Goal: Task Accomplishment & Management: Manage account settings

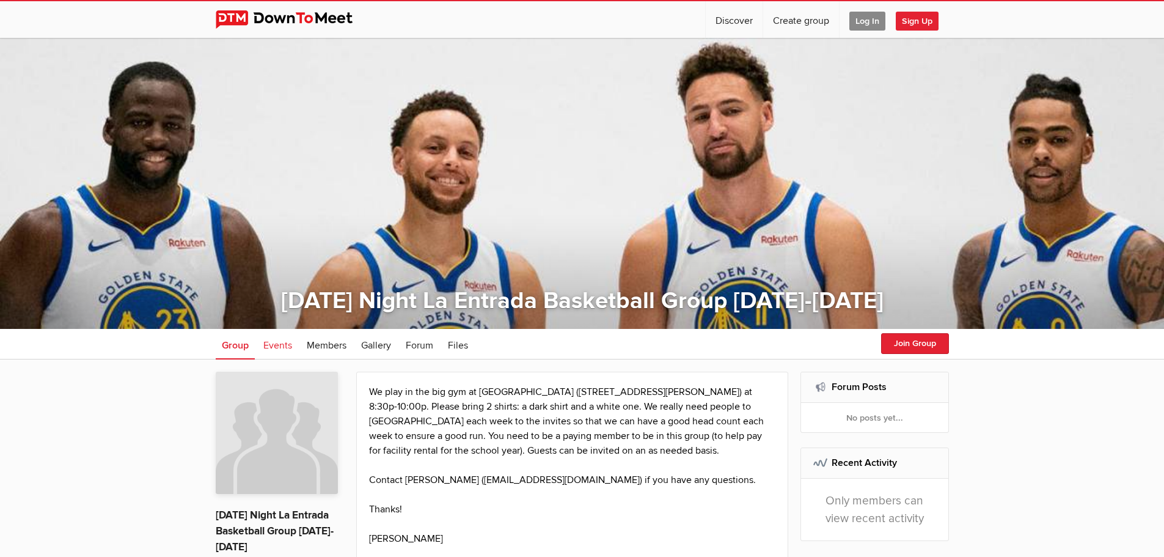
click at [285, 349] on span "Events" at bounding box center [277, 345] width 29 height 12
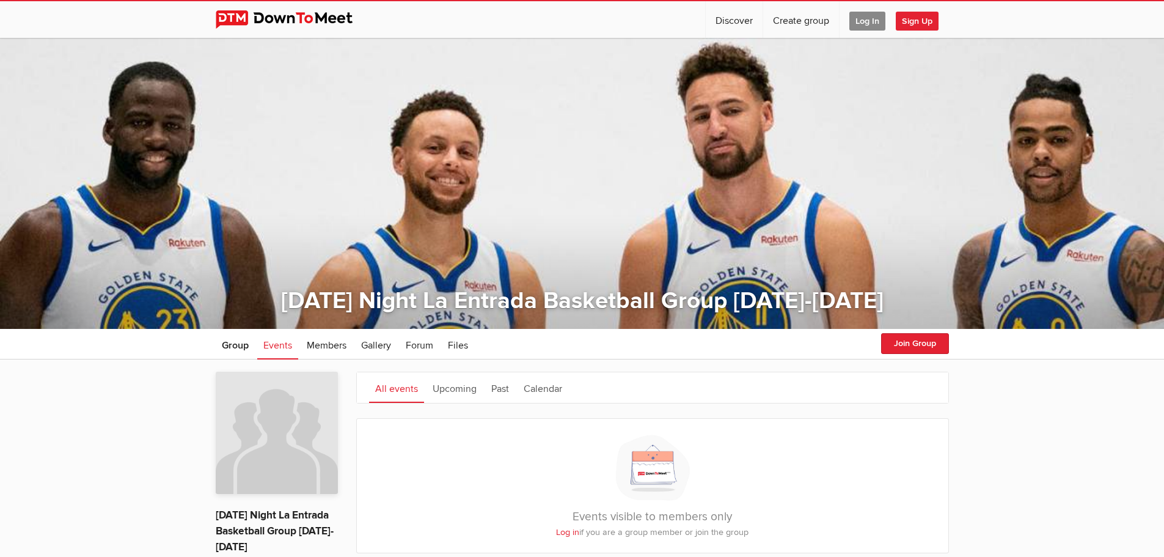
click at [868, 15] on span "Log In" at bounding box center [867, 21] width 36 height 19
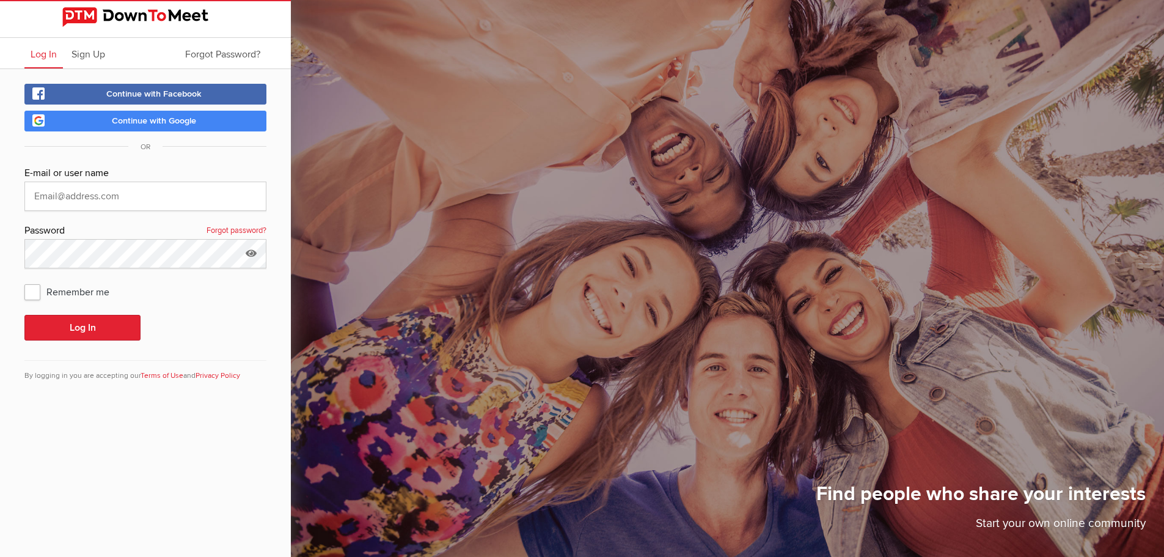
click at [250, 197] on keeper-lock "Open Keeper Popup" at bounding box center [250, 196] width 15 height 15
type input "[EMAIL_ADDRESS][DOMAIN_NAME]"
click at [35, 286] on span "Remember me" at bounding box center [72, 291] width 97 height 22
click at [24, 280] on input "Remember me" at bounding box center [24, 280] width 1 height 1
checkbox input "true"
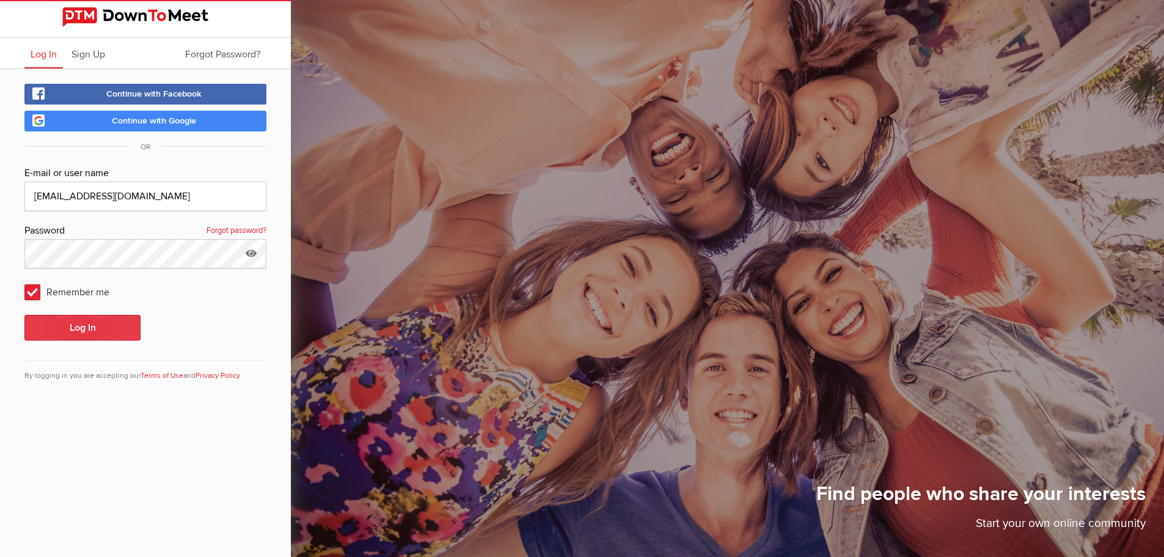
click at [99, 331] on button "Log In" at bounding box center [82, 328] width 116 height 26
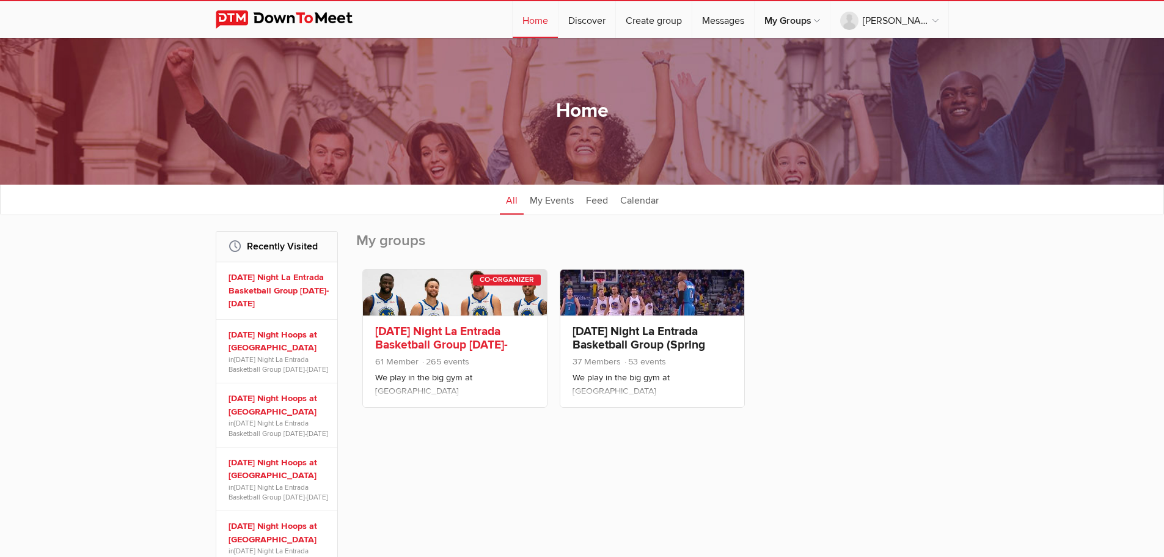
click at [426, 341] on link "[DATE] Night La Entrada Basketball Group [DATE]-[DATE]" at bounding box center [441, 345] width 133 height 42
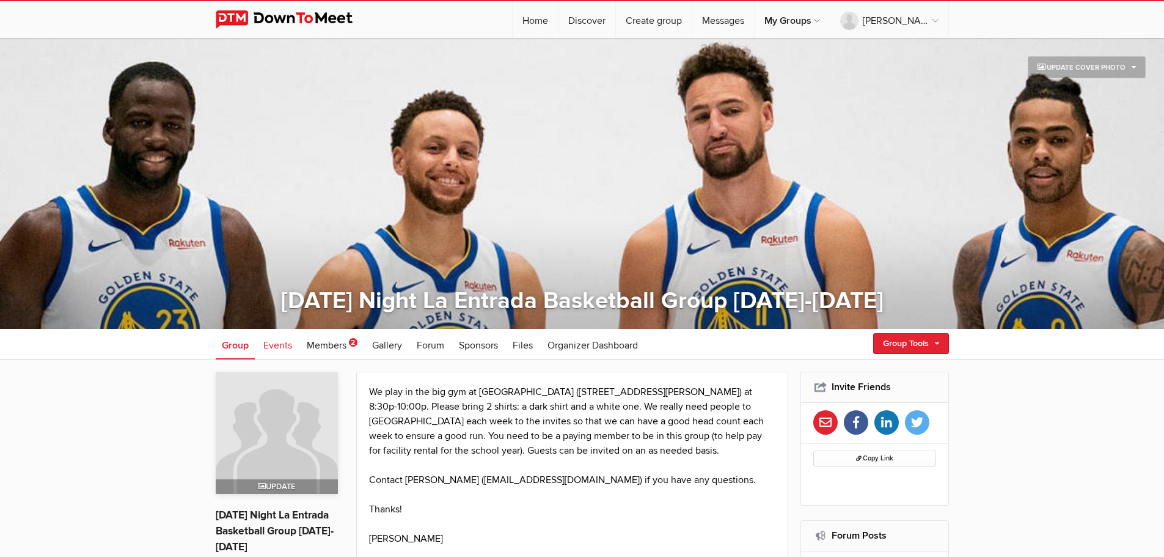
click at [262, 343] on link "Events" at bounding box center [277, 344] width 41 height 31
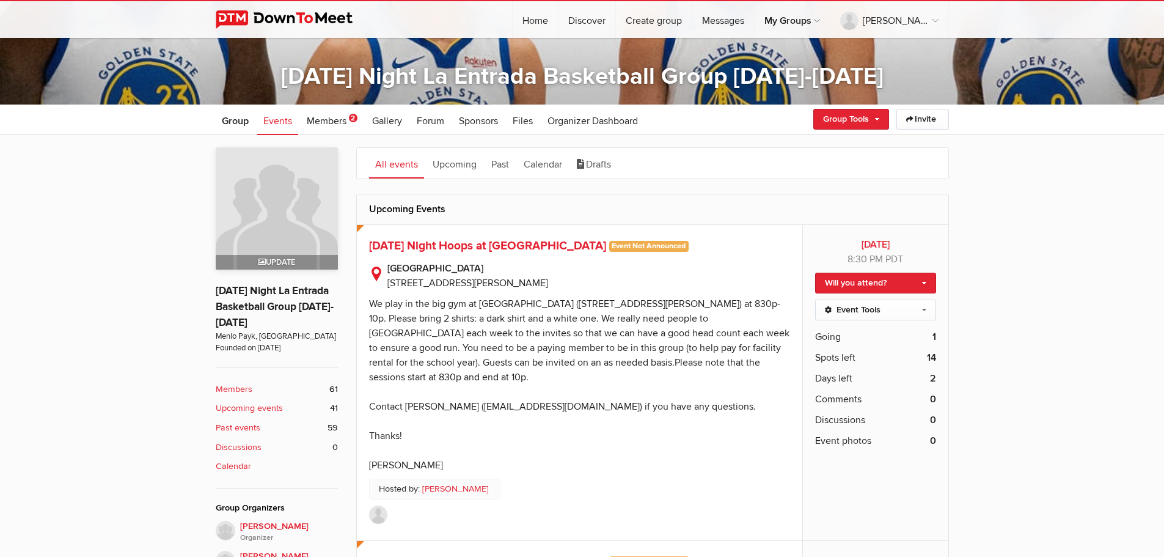
scroll to position [203, 0]
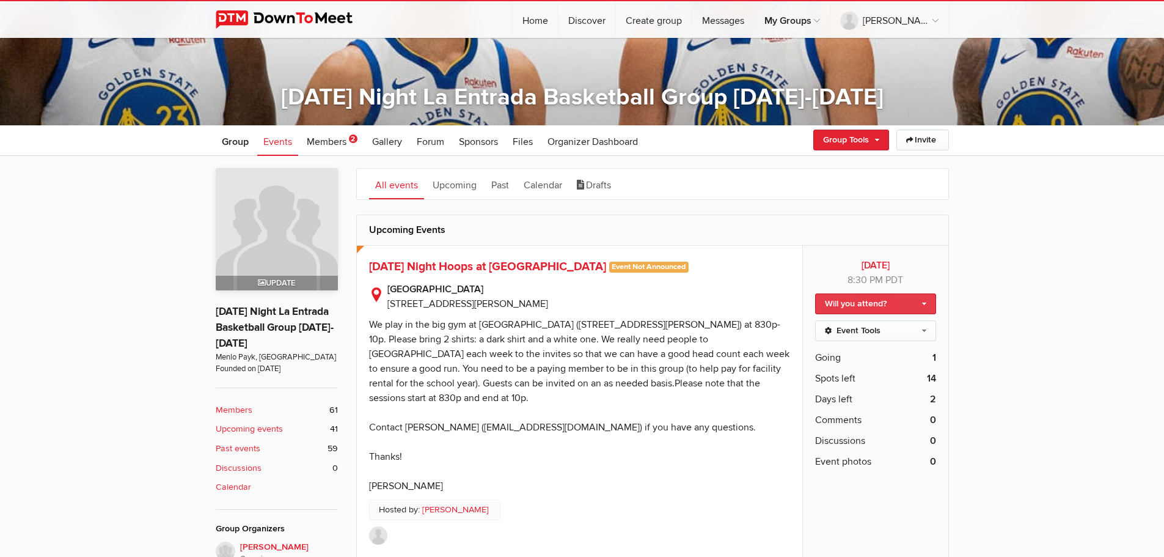
click at [904, 296] on link "Will you attend?" at bounding box center [875, 303] width 120 height 21
click at [858, 348] on link "Not going" at bounding box center [875, 348] width 119 height 18
click at [853, 329] on link "Event Tools" at bounding box center [875, 330] width 120 height 21
click at [875, 325] on link "Event Tools" at bounding box center [875, 330] width 120 height 21
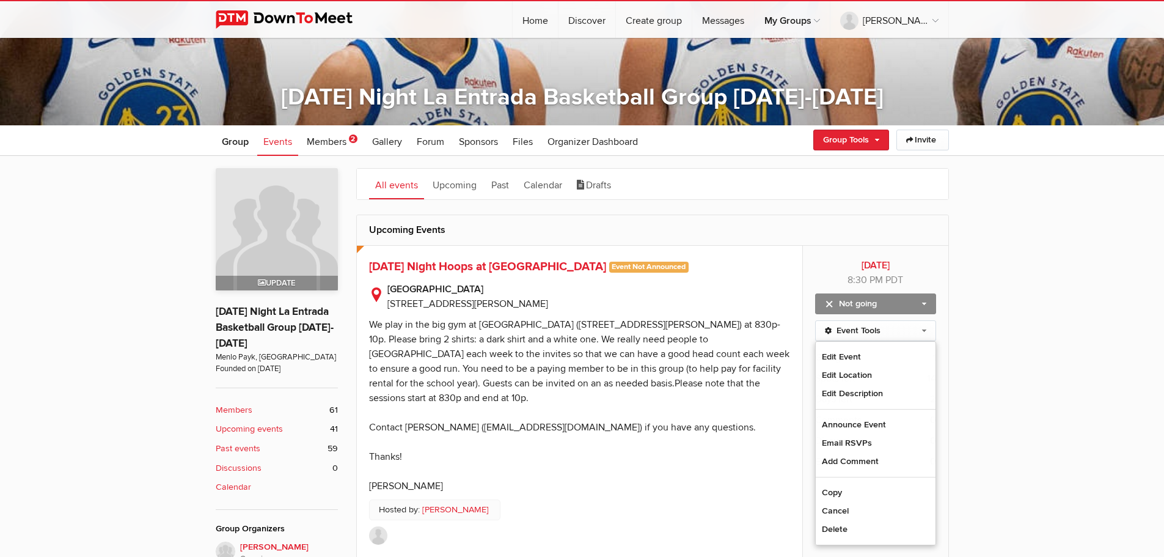
click at [675, 387] on div "We play in the big gym at [GEOGRAPHIC_DATA] ([STREET_ADDRESS][PERSON_NAME]) at …" at bounding box center [579, 405] width 420 height 174
click at [850, 326] on link "Event Tools" at bounding box center [875, 330] width 120 height 21
click at [851, 491] on link "Copy" at bounding box center [875, 492] width 119 height 18
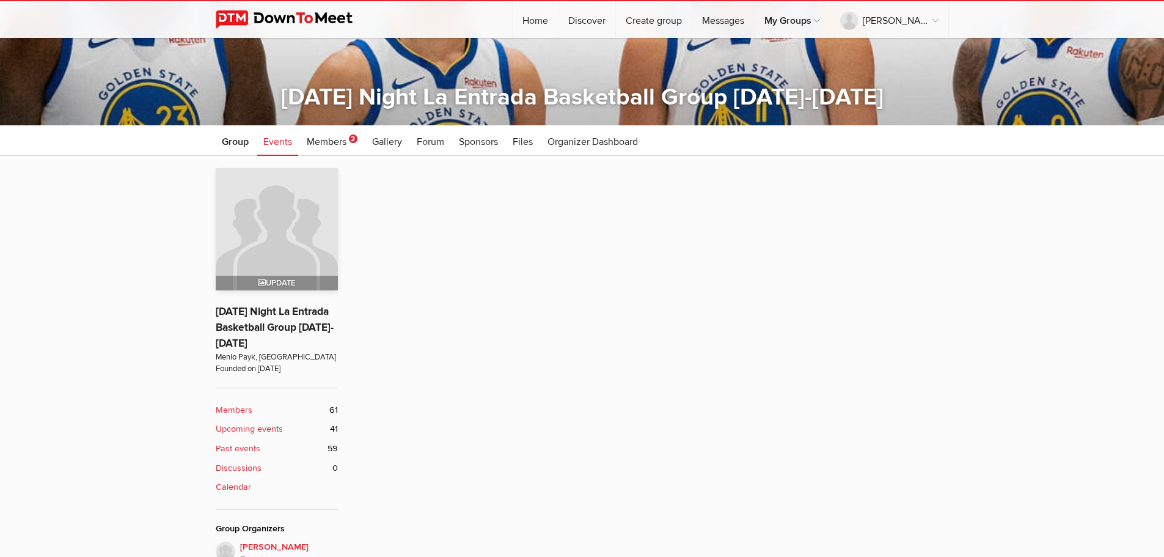
type input "[DATE] Night Hoops at [GEOGRAPHIC_DATA]"
radio input "false"
radio input "true"
radio input "false"
radio input "true"
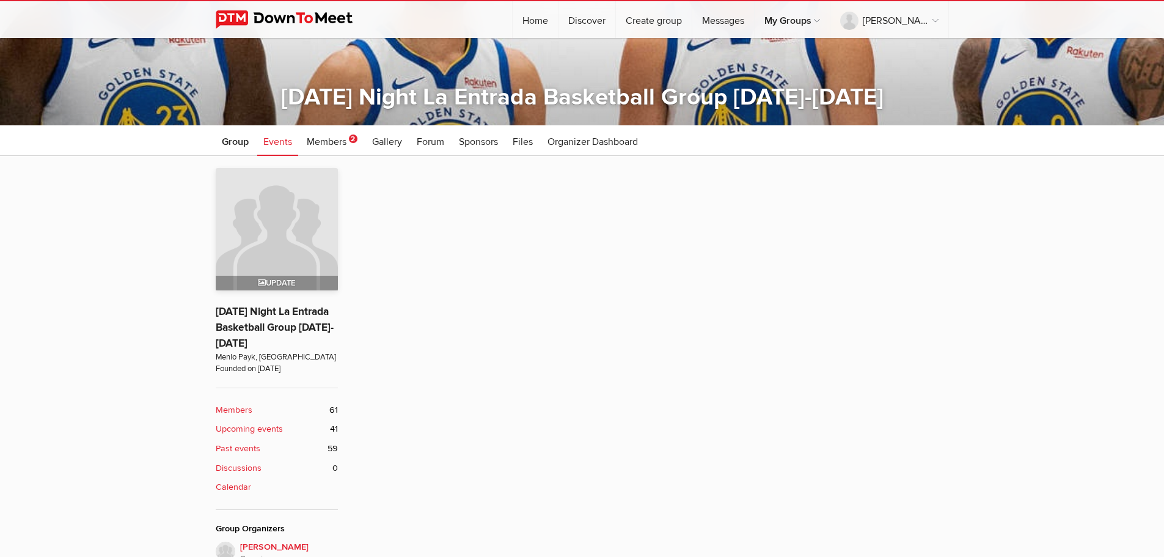
radio input "false"
type input "0"
radio input "true"
radio input "false"
radio input "true"
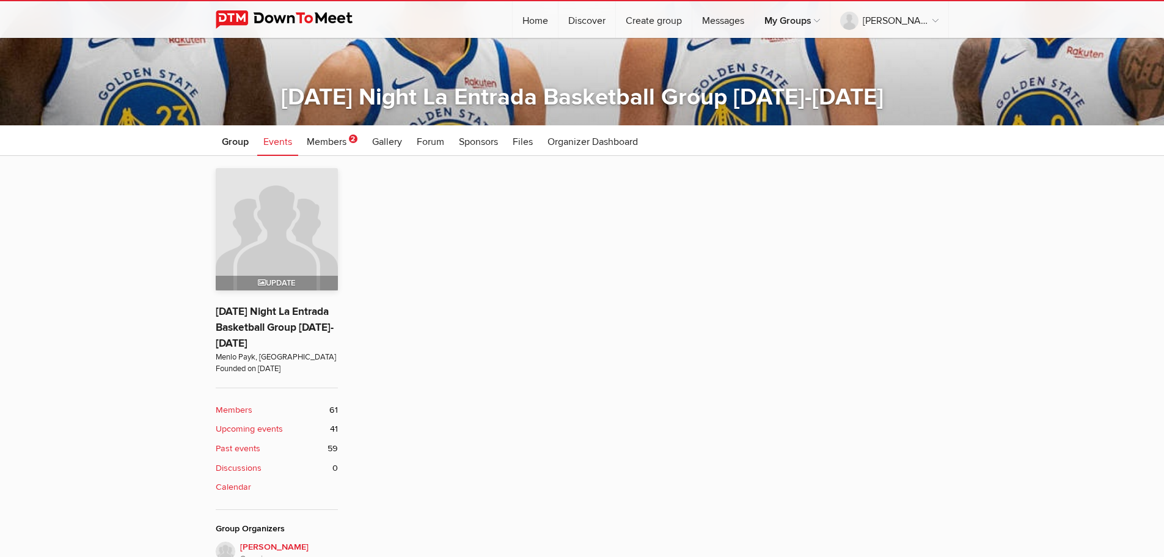
type input "15"
select select "7:00:00"
select select "[GEOGRAPHIC_DATA]"
select select "CA"
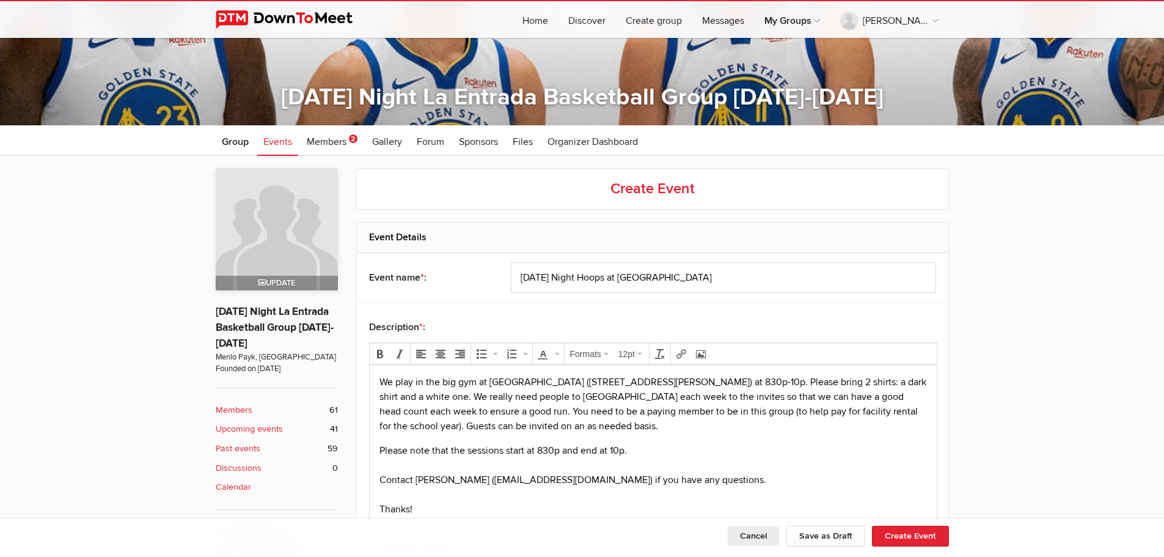
click at [749, 539] on button "Cancel" at bounding box center [753, 535] width 53 height 21
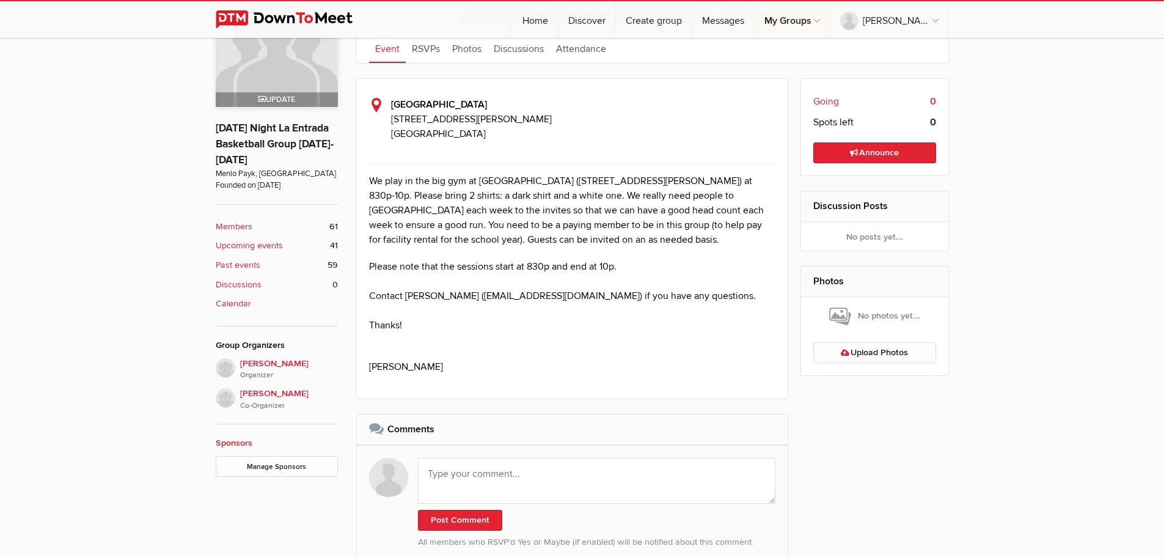
scroll to position [408, 0]
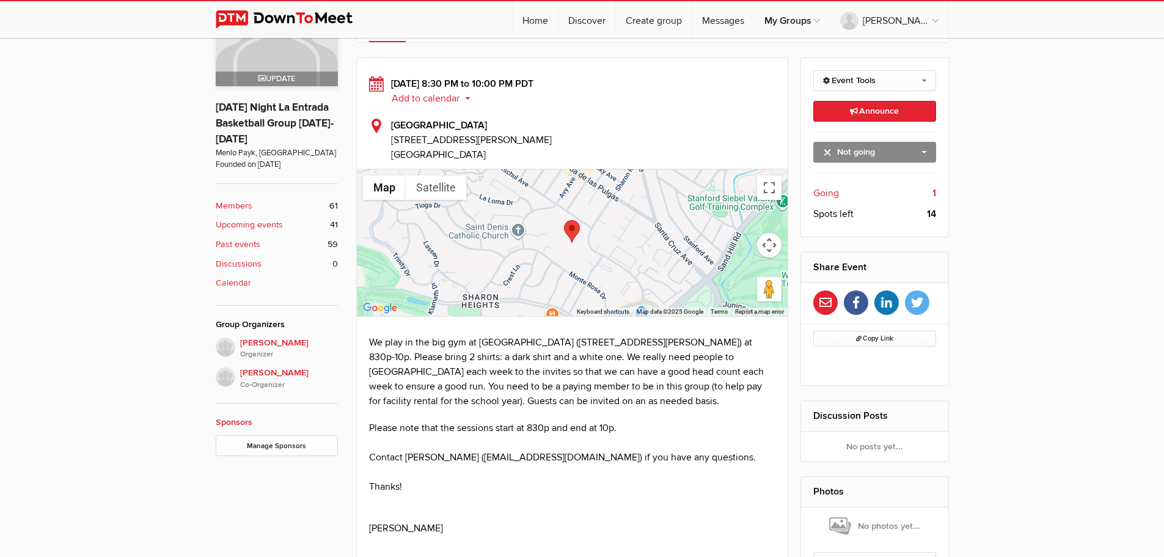
click at [1078, 172] on div "Event is visible to members only This event is listed for members only; only me…" at bounding box center [582, 396] width 1164 height 889
click at [876, 79] on link "Event Tools" at bounding box center [874, 80] width 123 height 21
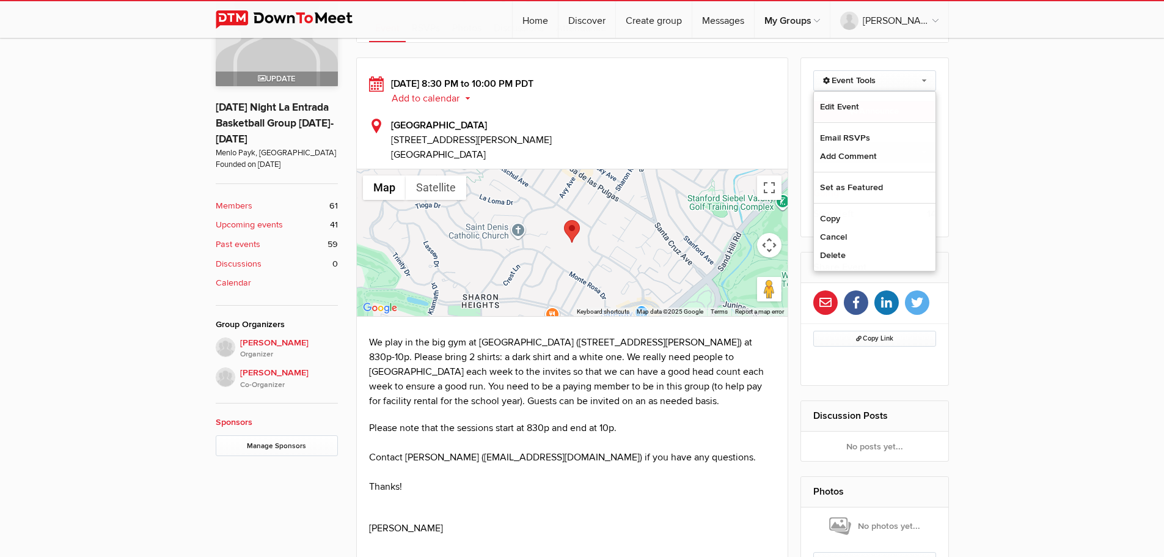
click at [618, 109] on div "[DATE] 8:30 PM to 10:00 PM PDT Add to calendar Outlook Apple / iCal Google Yaho…" at bounding box center [572, 119] width 407 height 86
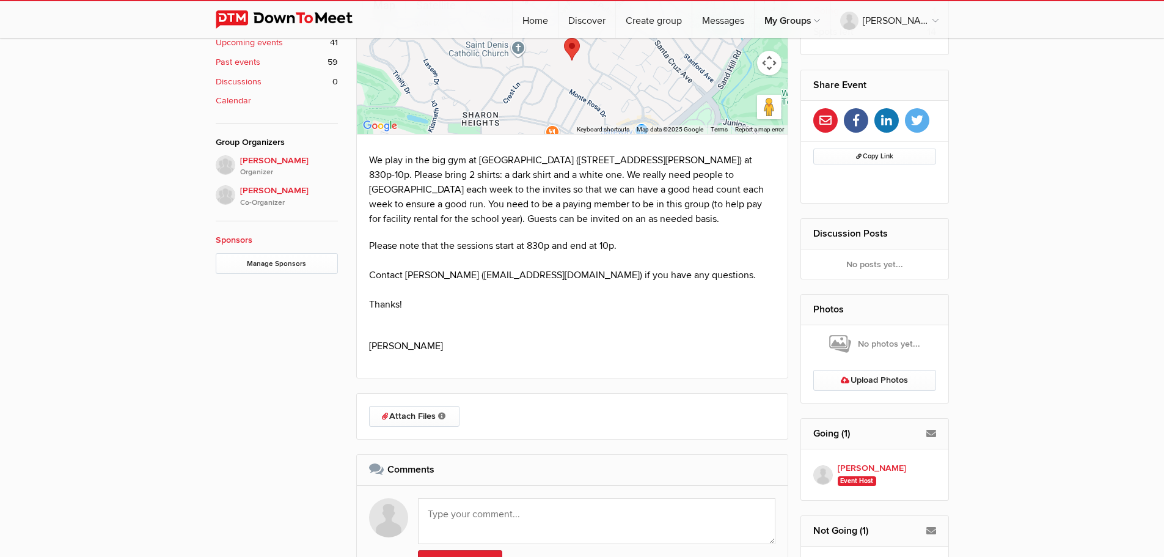
scroll to position [611, 0]
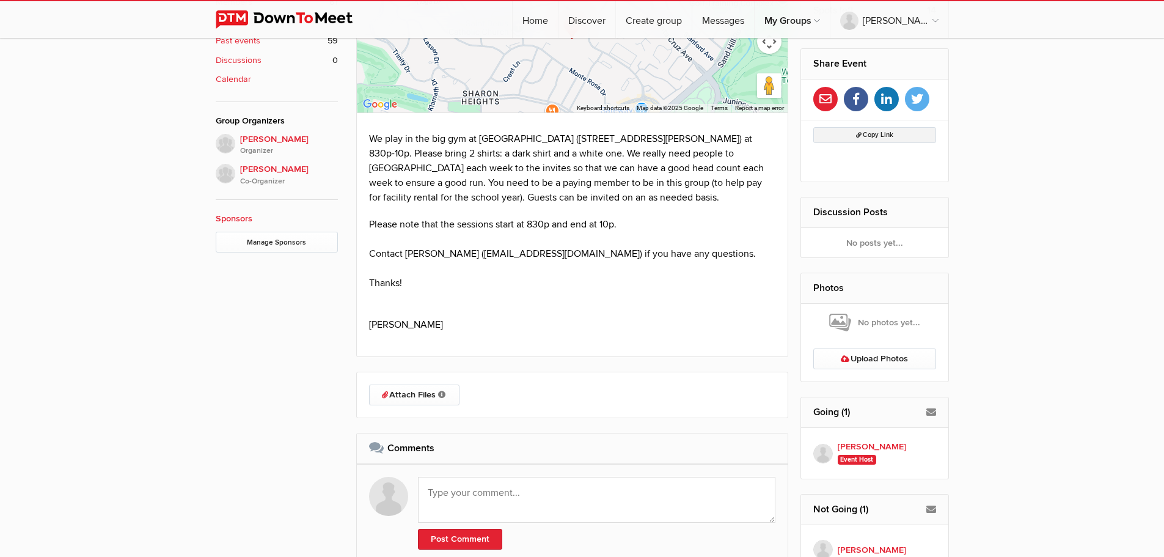
click at [841, 134] on button "Copy Link" at bounding box center [874, 135] width 123 height 16
click at [1053, 54] on div "Event is visible to members only This event is listed for members only; only me…" at bounding box center [582, 192] width 1164 height 889
